Goal: Task Accomplishment & Management: Use online tool/utility

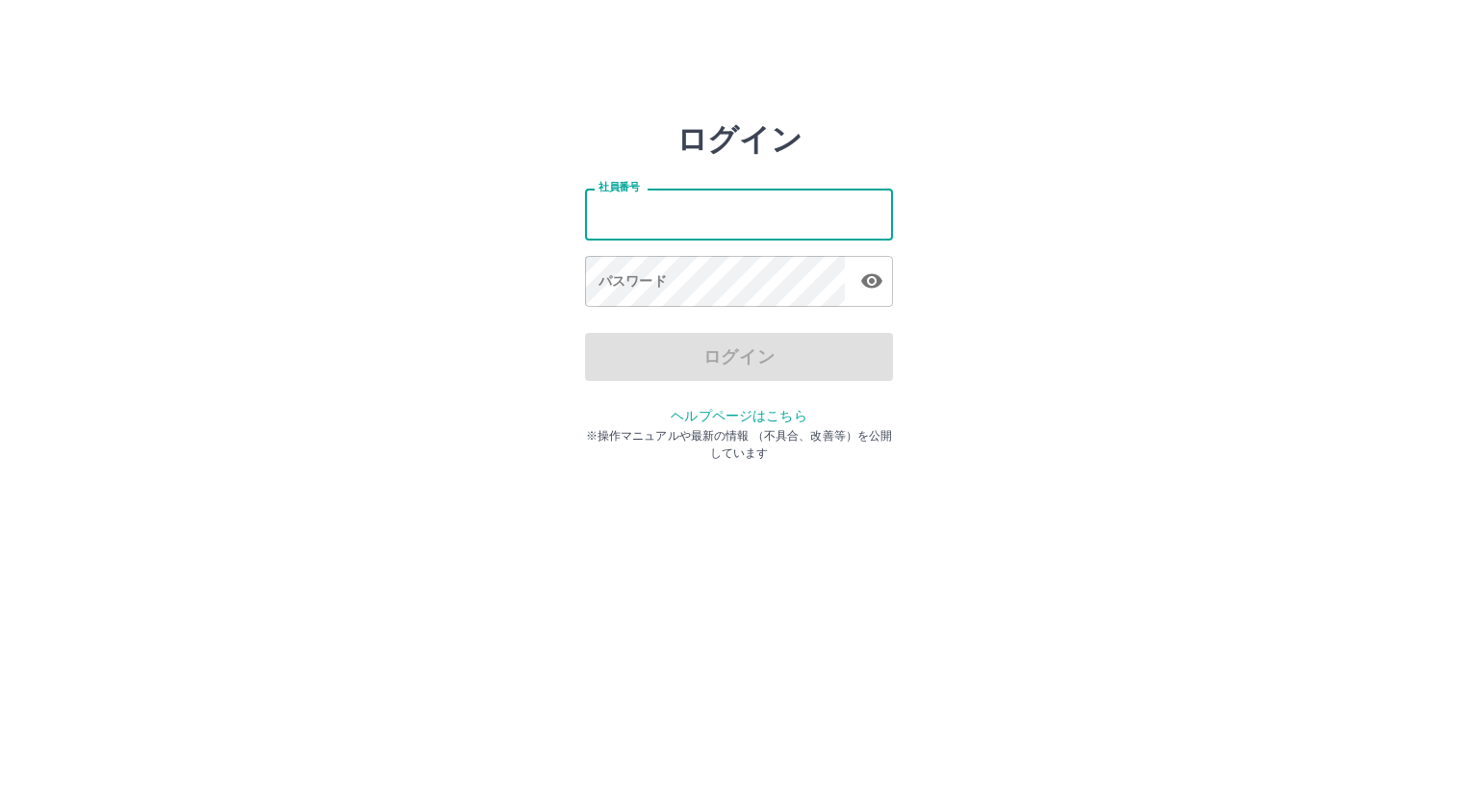
type input "*******"
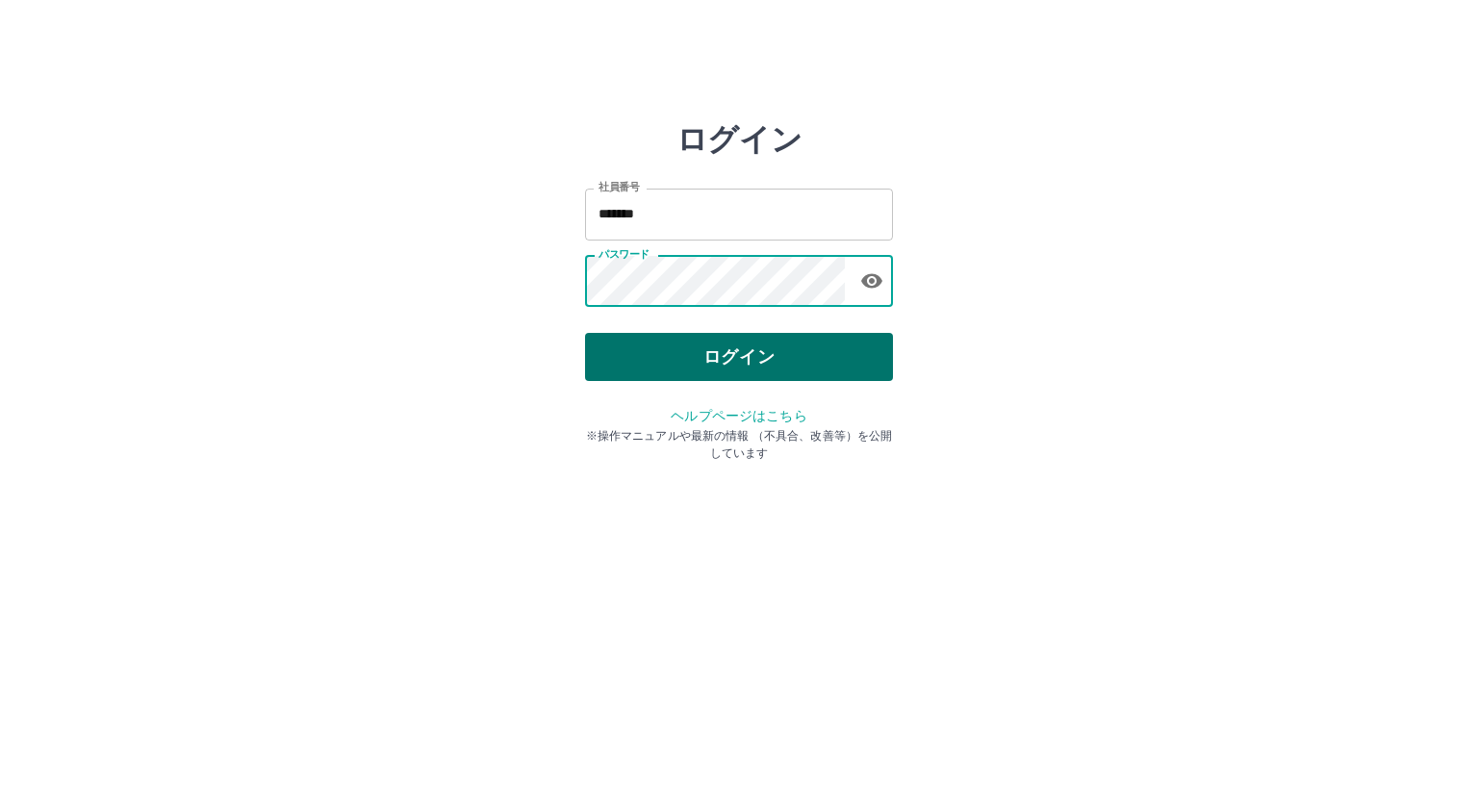
click at [647, 363] on button "ログイン" at bounding box center [739, 357] width 308 height 48
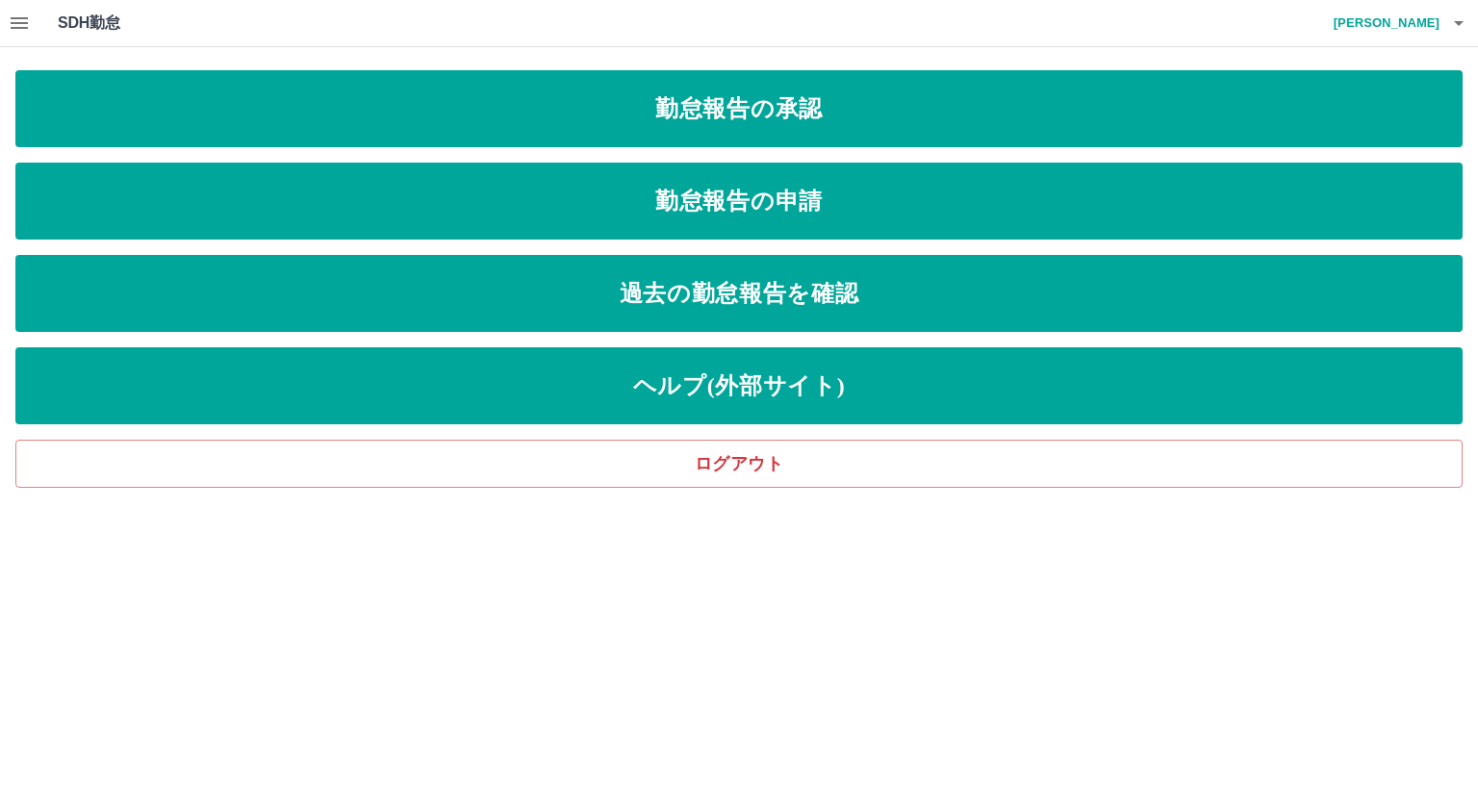
click at [13, 18] on icon "button" at bounding box center [19, 23] width 17 height 12
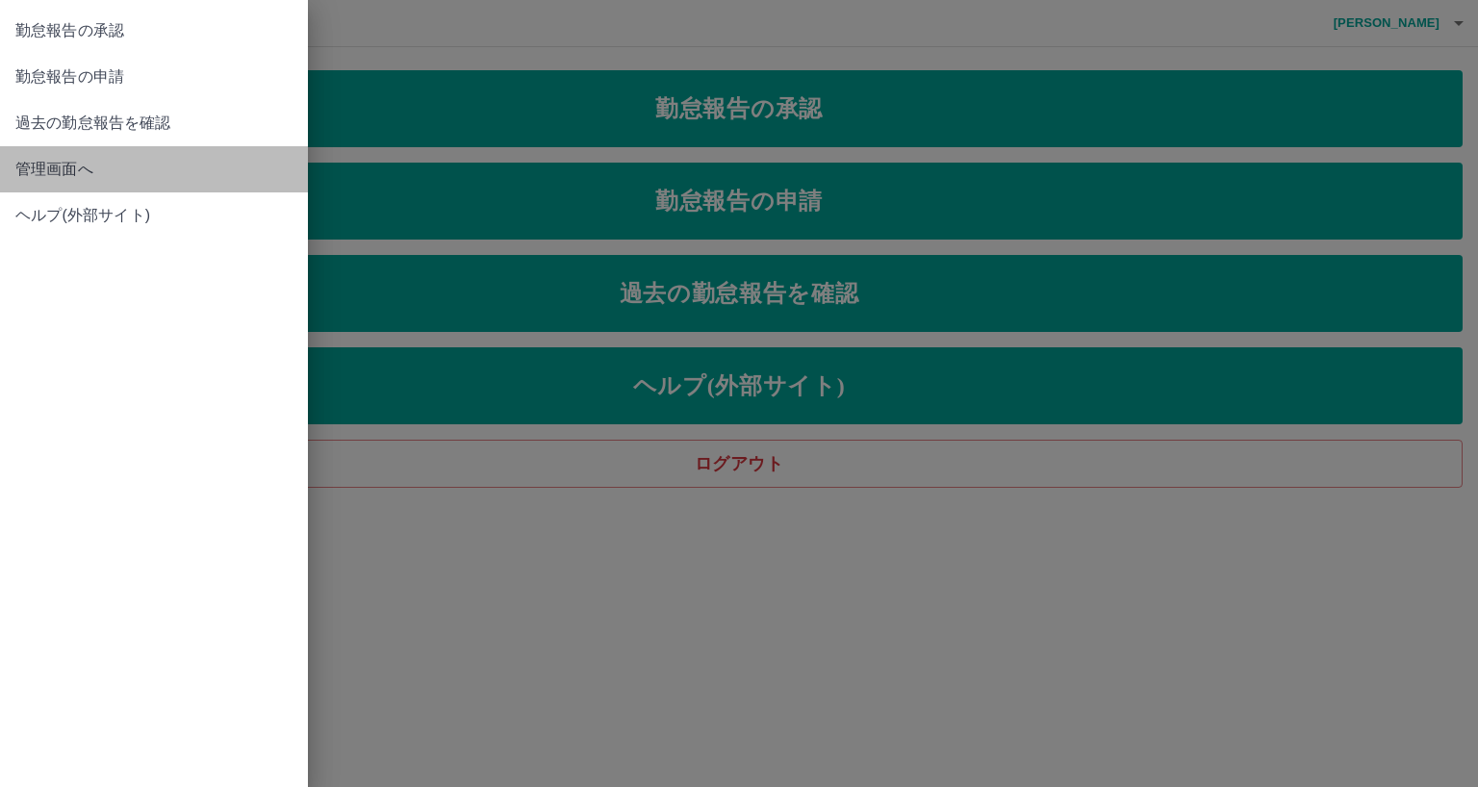
click at [80, 183] on link "管理画面へ" at bounding box center [154, 169] width 308 height 46
